Goal: Check status: Check status

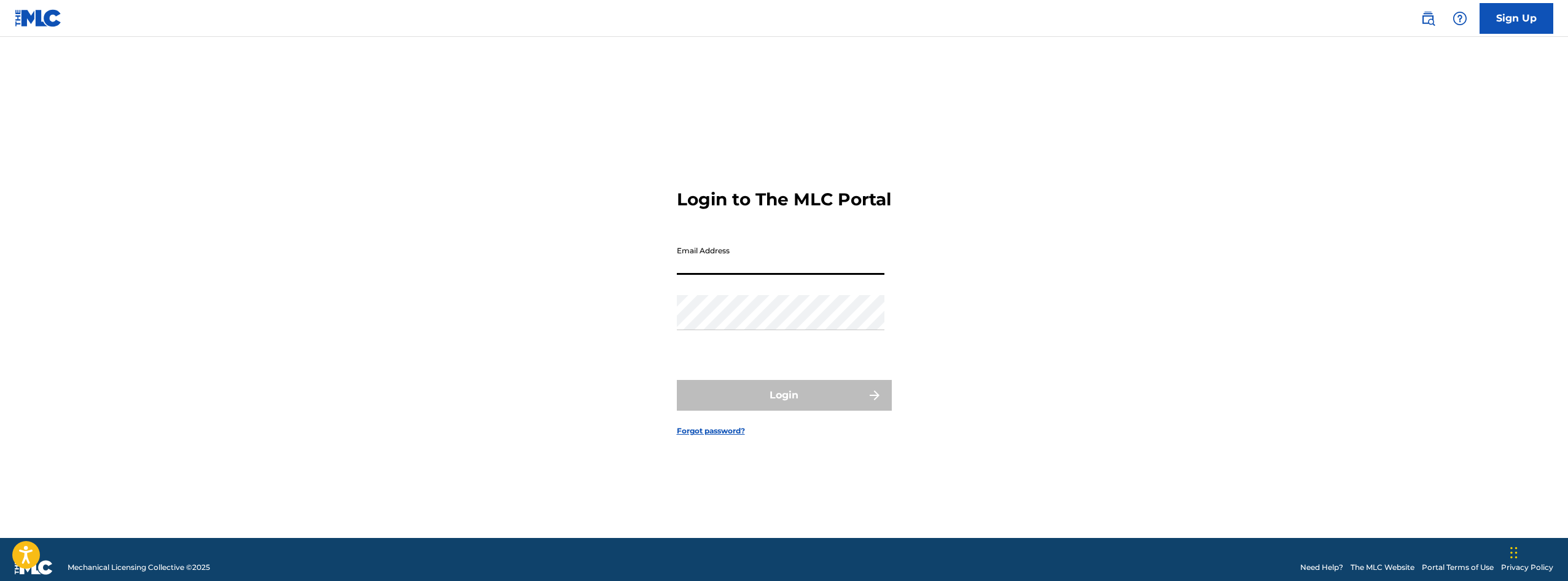
click at [764, 275] on input "Email Address" at bounding box center [781, 257] width 208 height 35
type input "[EMAIL_ADDRESS][DOMAIN_NAME]"
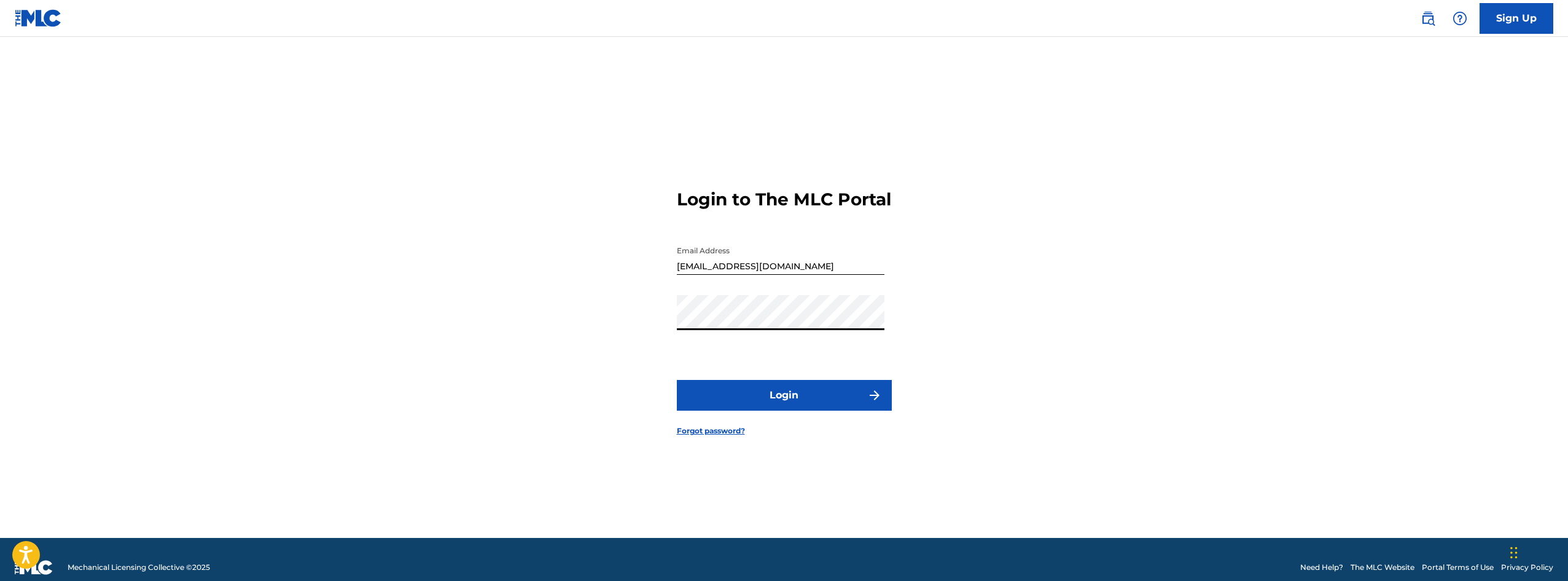
click at [800, 410] on button "Login" at bounding box center [784, 395] width 215 height 30
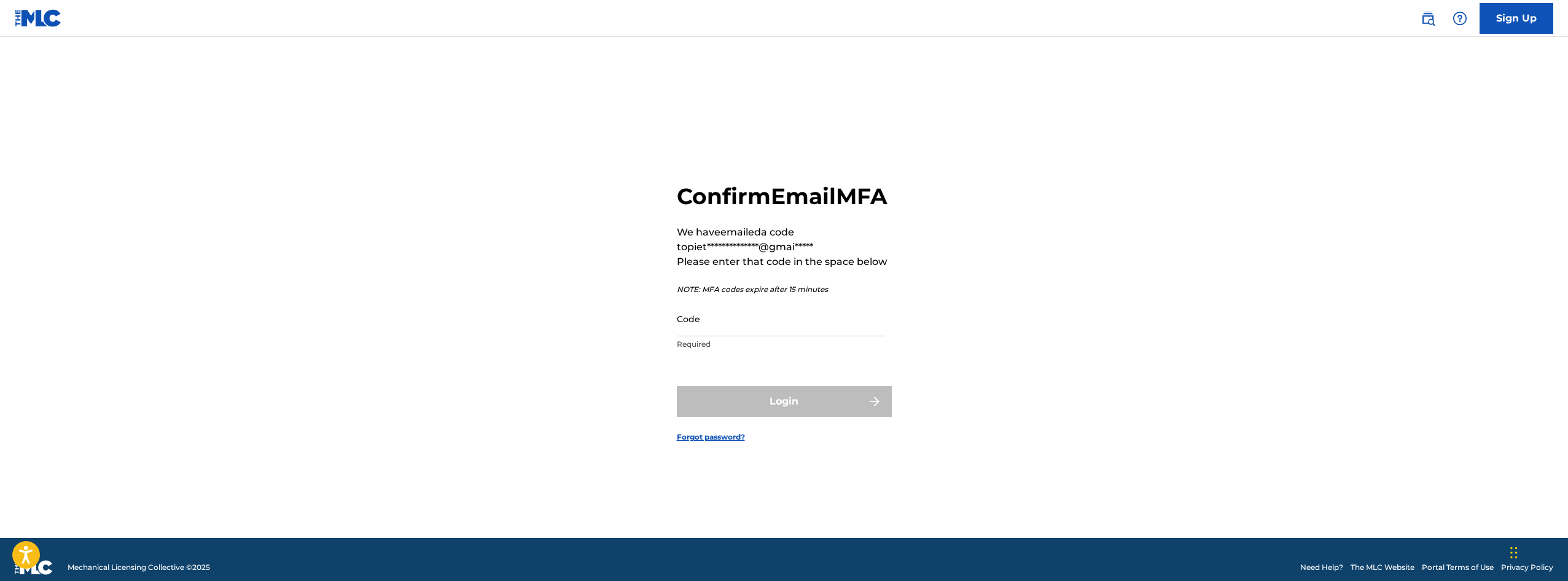
click at [777, 336] on input "Code" at bounding box center [781, 318] width 208 height 35
paste input "487519"
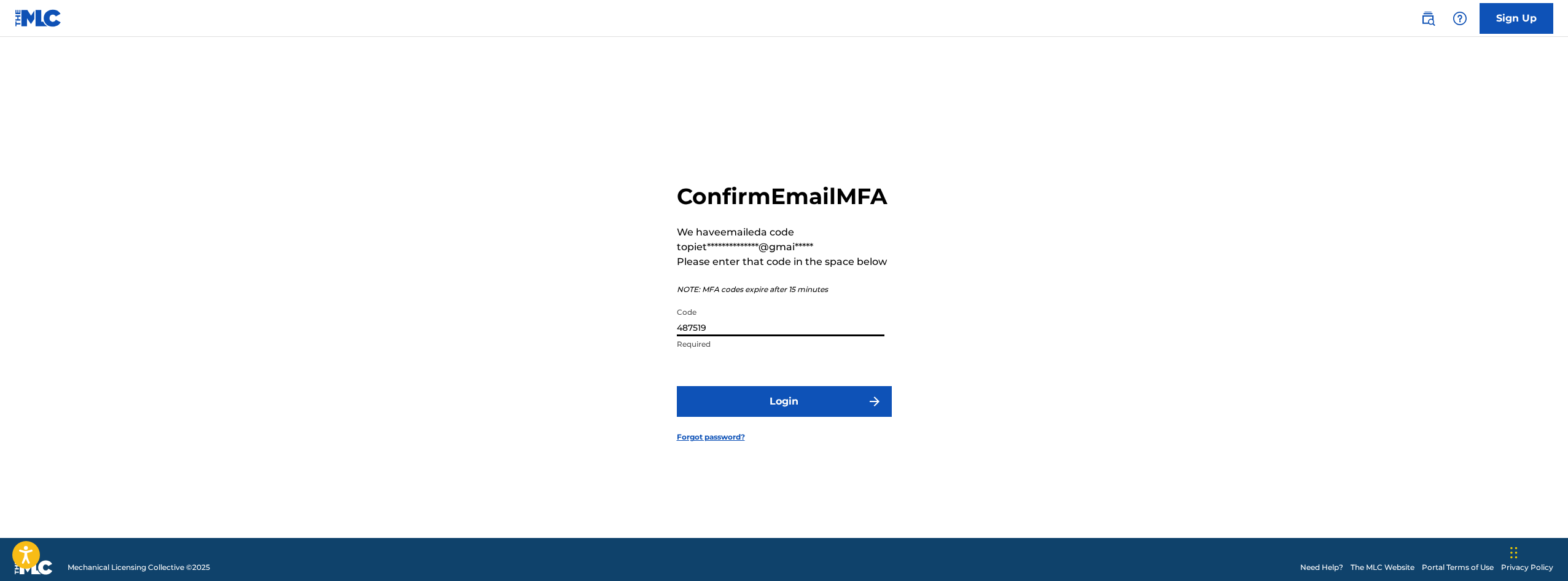
type input "487519"
click at [803, 413] on button "Login" at bounding box center [784, 401] width 215 height 30
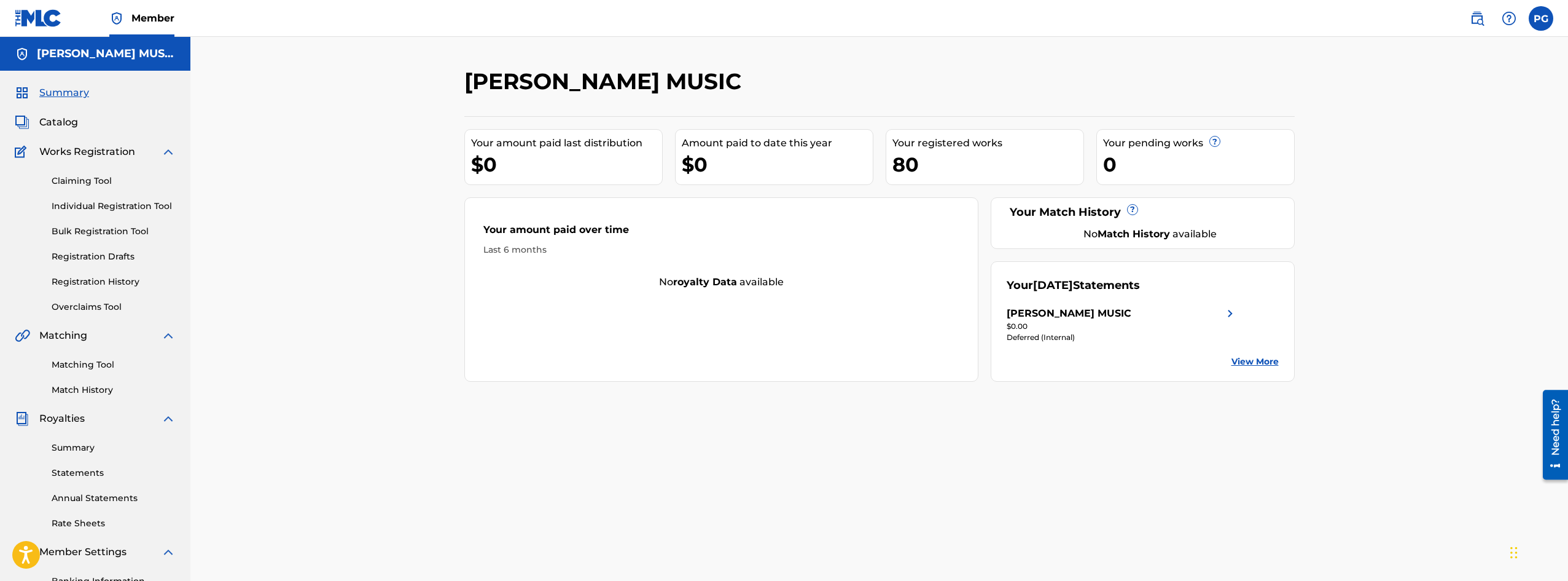
click at [1259, 359] on link "View More" at bounding box center [1255, 362] width 48 height 13
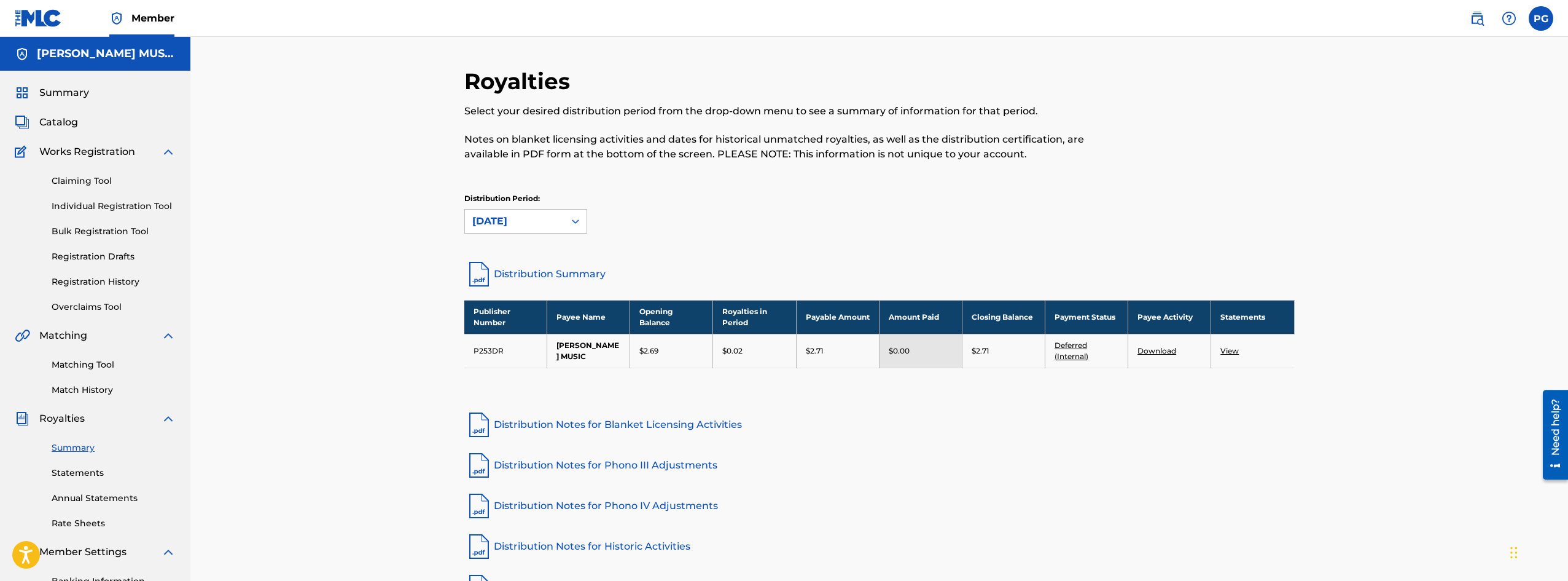
click at [537, 271] on link "Distribution Summary" at bounding box center [880, 274] width 830 height 29
